Goal: Transaction & Acquisition: Purchase product/service

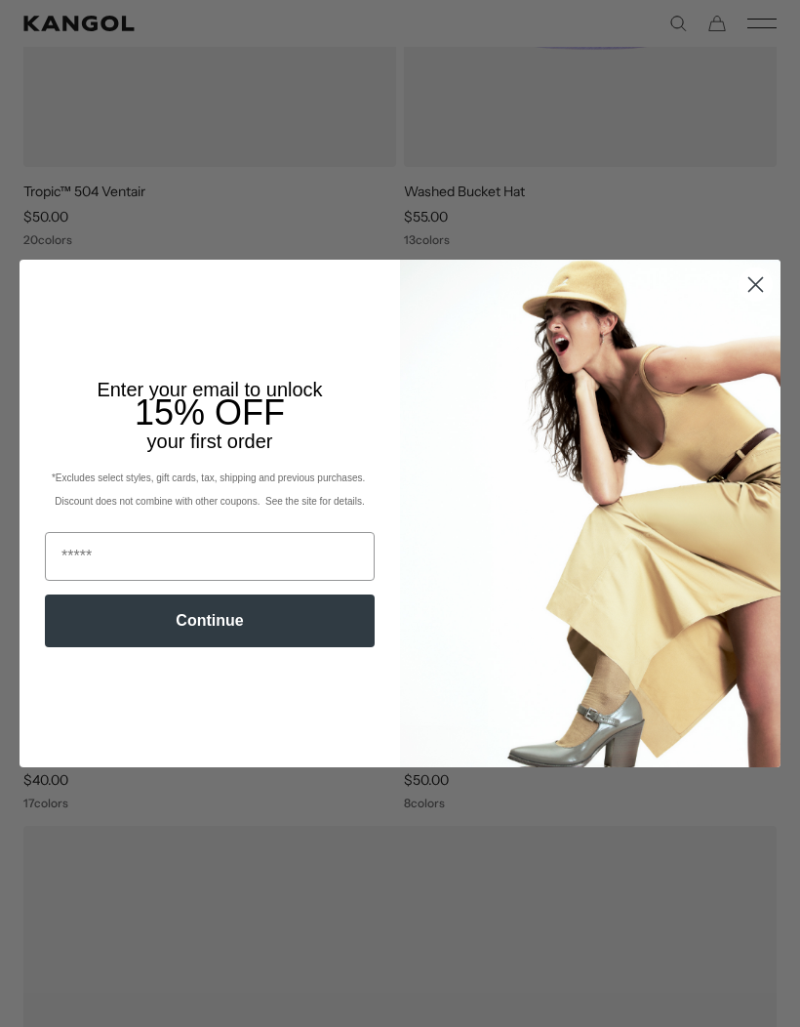
scroll to position [0, 402]
click at [761, 291] on icon "Close dialog" at bounding box center [756, 284] width 14 height 14
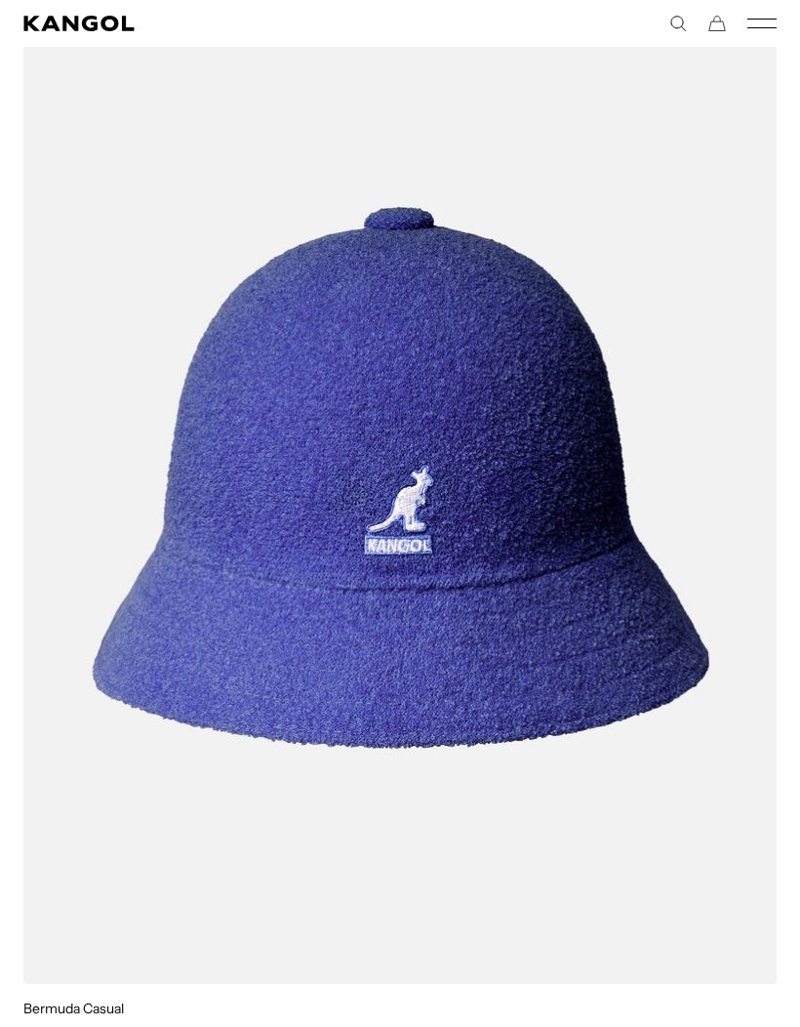
scroll to position [3645, 0]
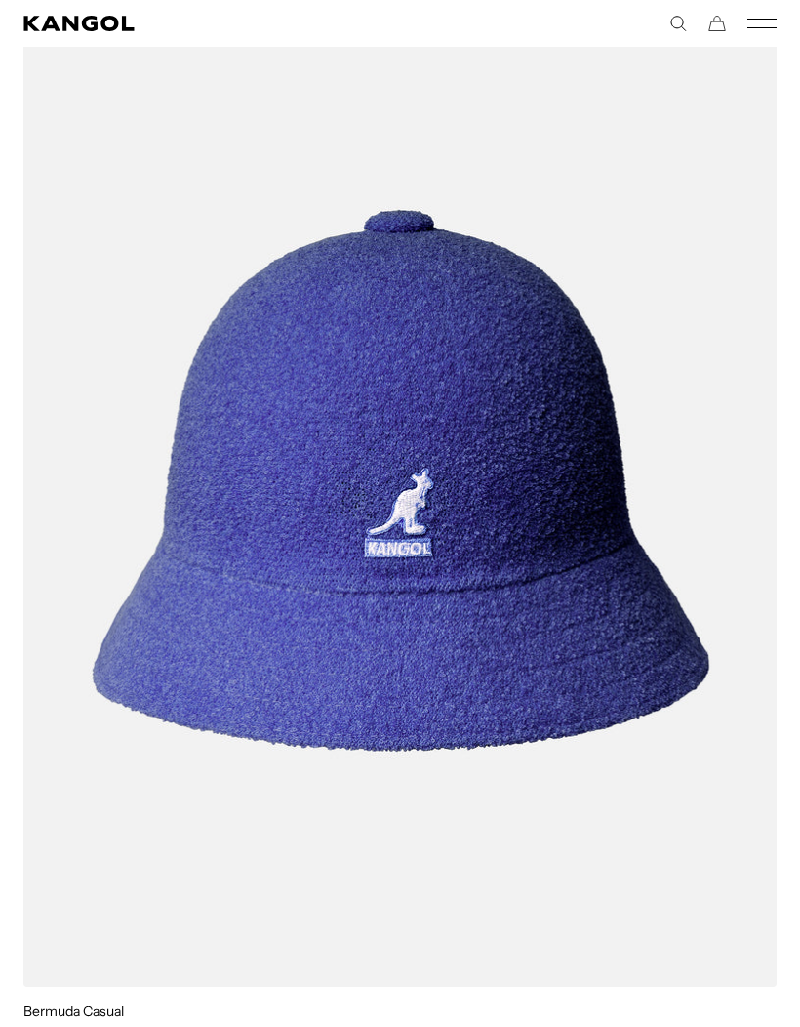
click at [676, 20] on icon "Search here" at bounding box center [678, 24] width 18 height 18
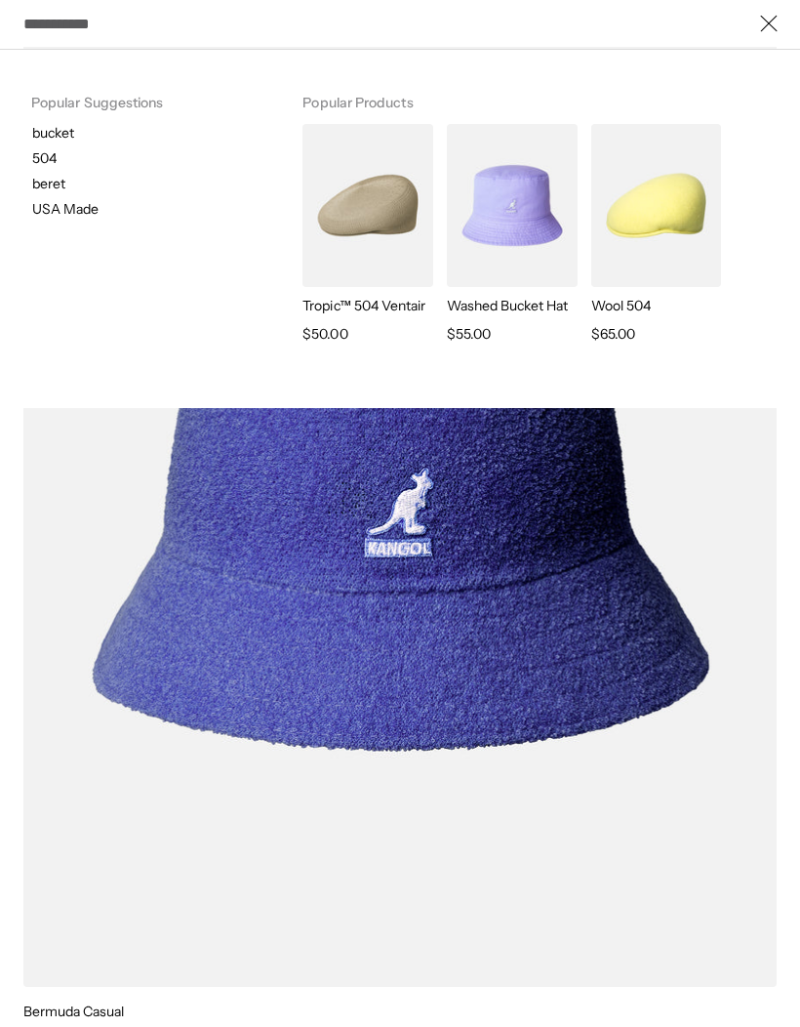
scroll to position [0, 402]
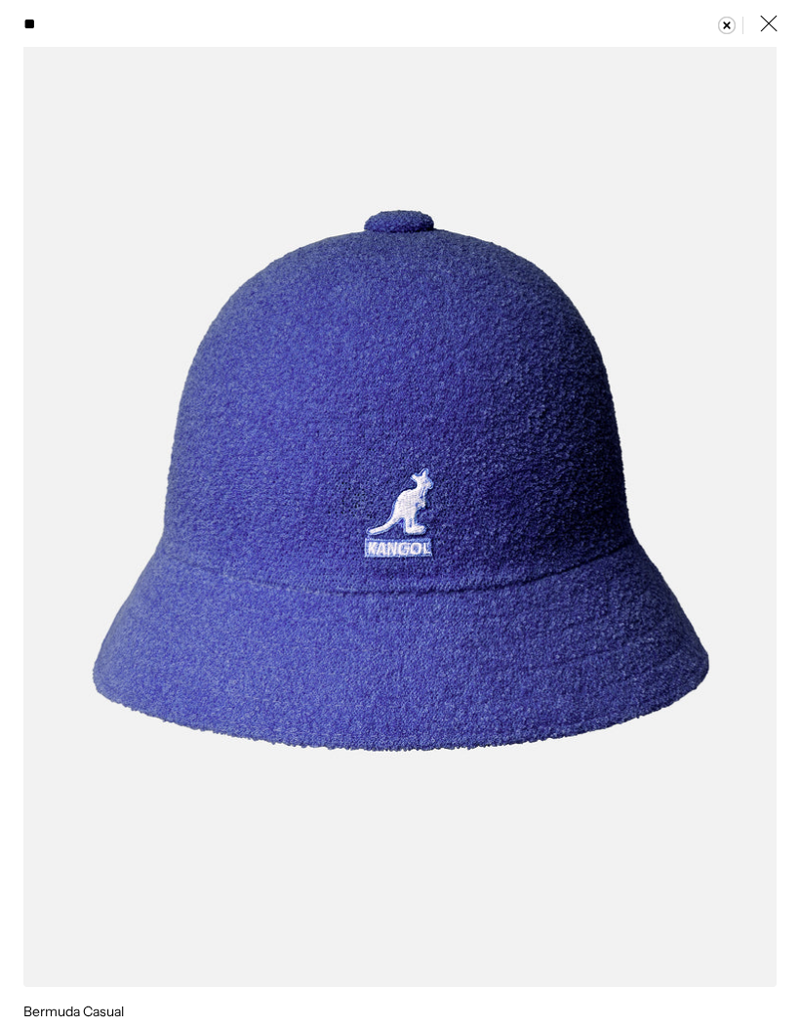
type input "***"
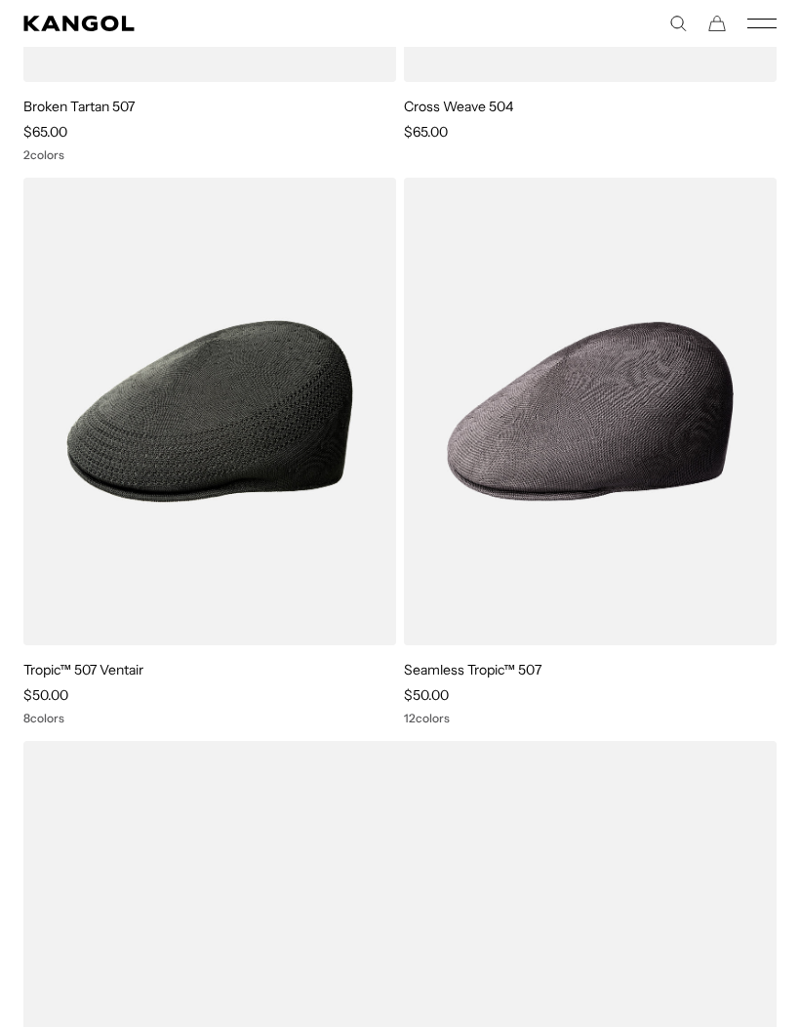
click at [0, 0] on img at bounding box center [0, 0] width 0 height 0
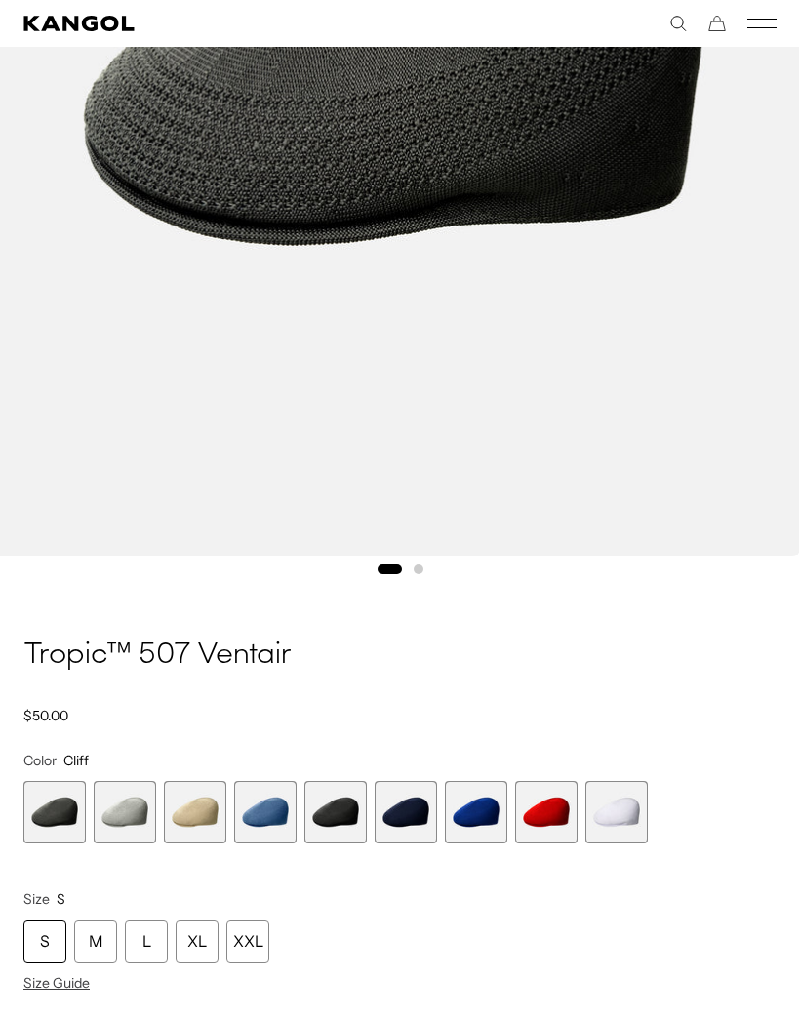
click at [122, 817] on span "2 of 9" at bounding box center [125, 812] width 62 height 62
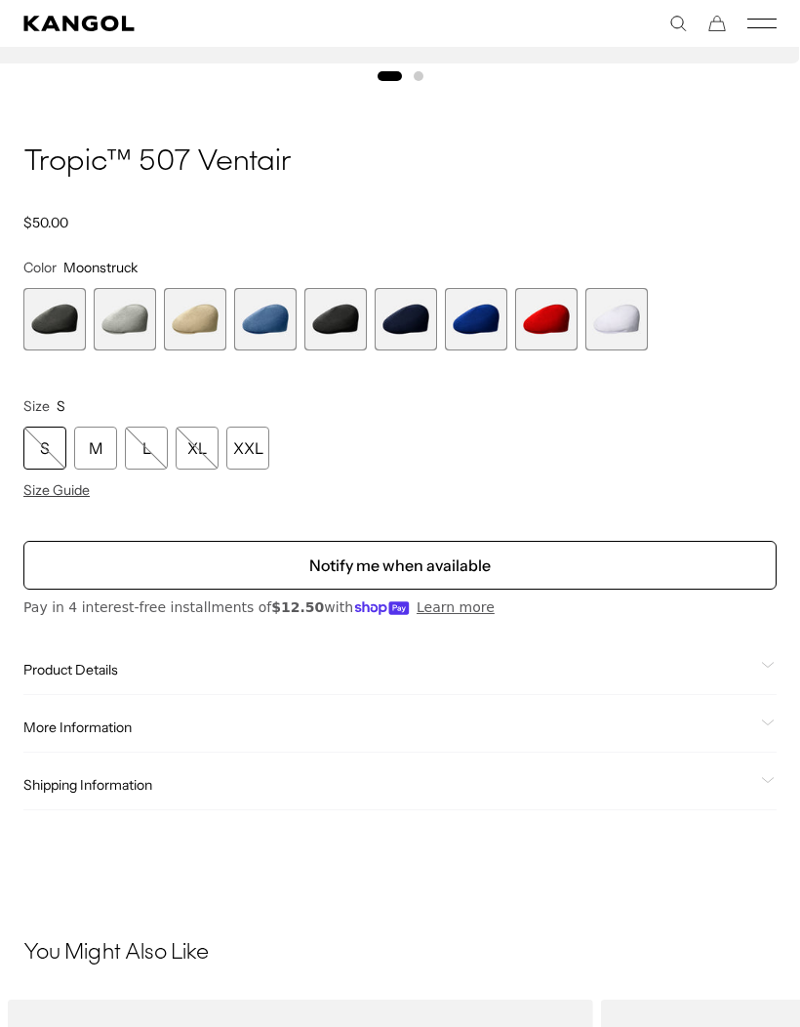
scroll to position [1122, 0]
